Goal: Contribute content

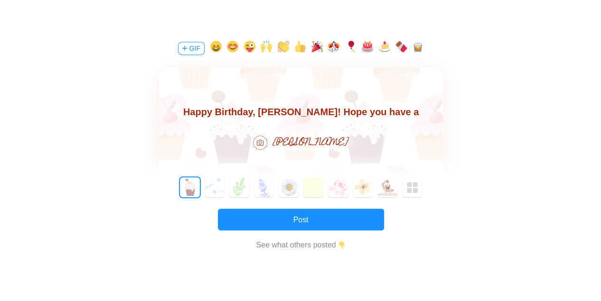
scroll to position [196, 0]
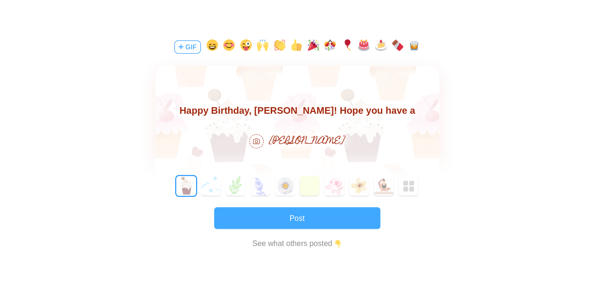
click at [343, 220] on button "Post" at bounding box center [297, 218] width 166 height 22
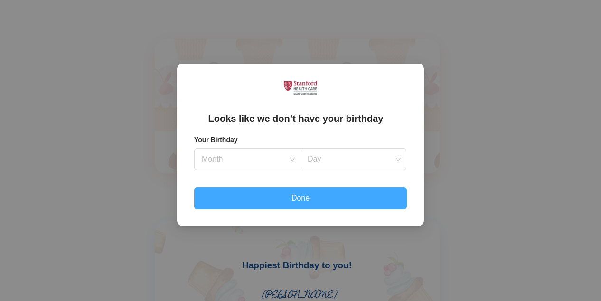
click at [310, 202] on button "Done" at bounding box center [300, 199] width 213 height 22
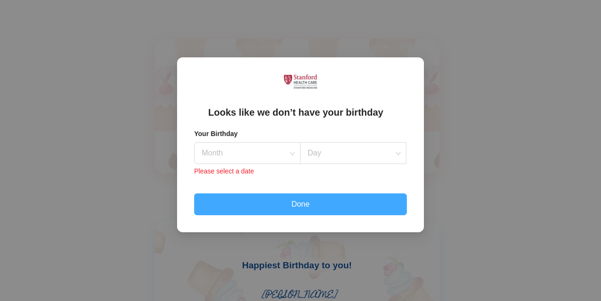
click at [310, 202] on button "Done" at bounding box center [300, 205] width 213 height 22
click at [289, 151] on div "Month" at bounding box center [247, 153] width 106 height 22
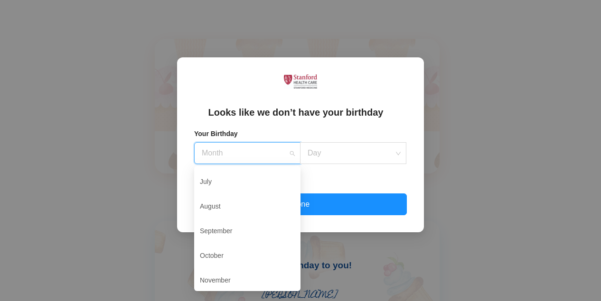
scroll to position [41, 0]
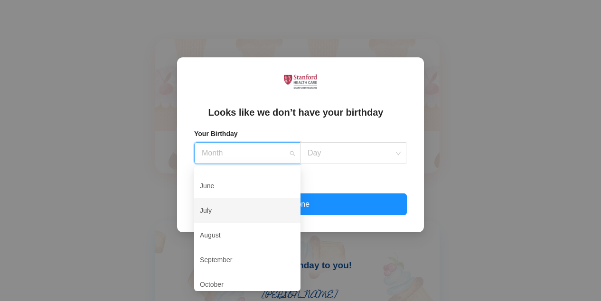
click at [268, 212] on div "July" at bounding box center [247, 211] width 95 height 20
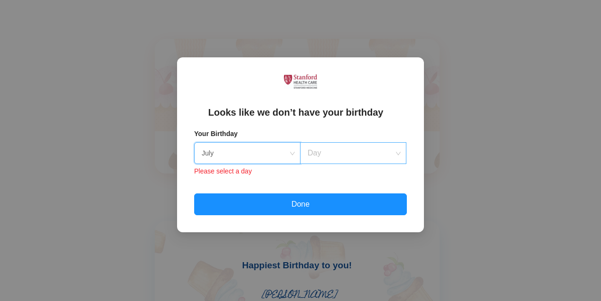
click at [322, 154] on input at bounding box center [350, 153] width 88 height 21
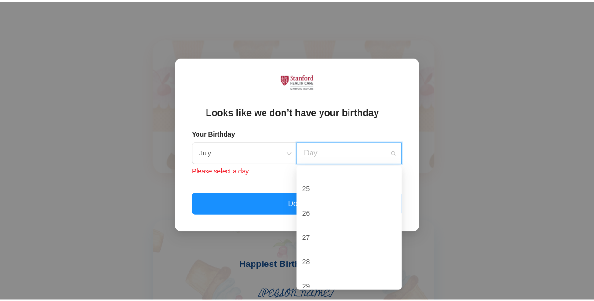
scroll to position [328, 0]
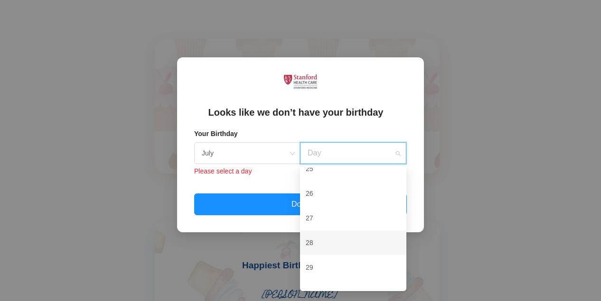
click at [382, 246] on div "28" at bounding box center [353, 243] width 95 height 20
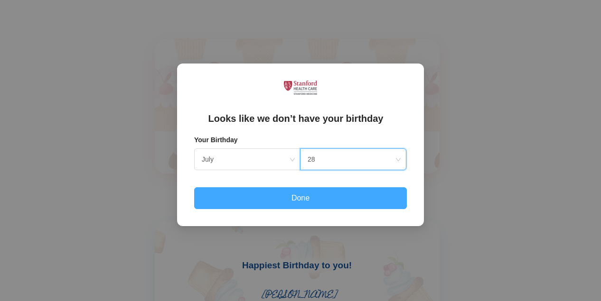
click at [335, 201] on button "Done" at bounding box center [300, 199] width 213 height 22
